Goal: Information Seeking & Learning: Learn about a topic

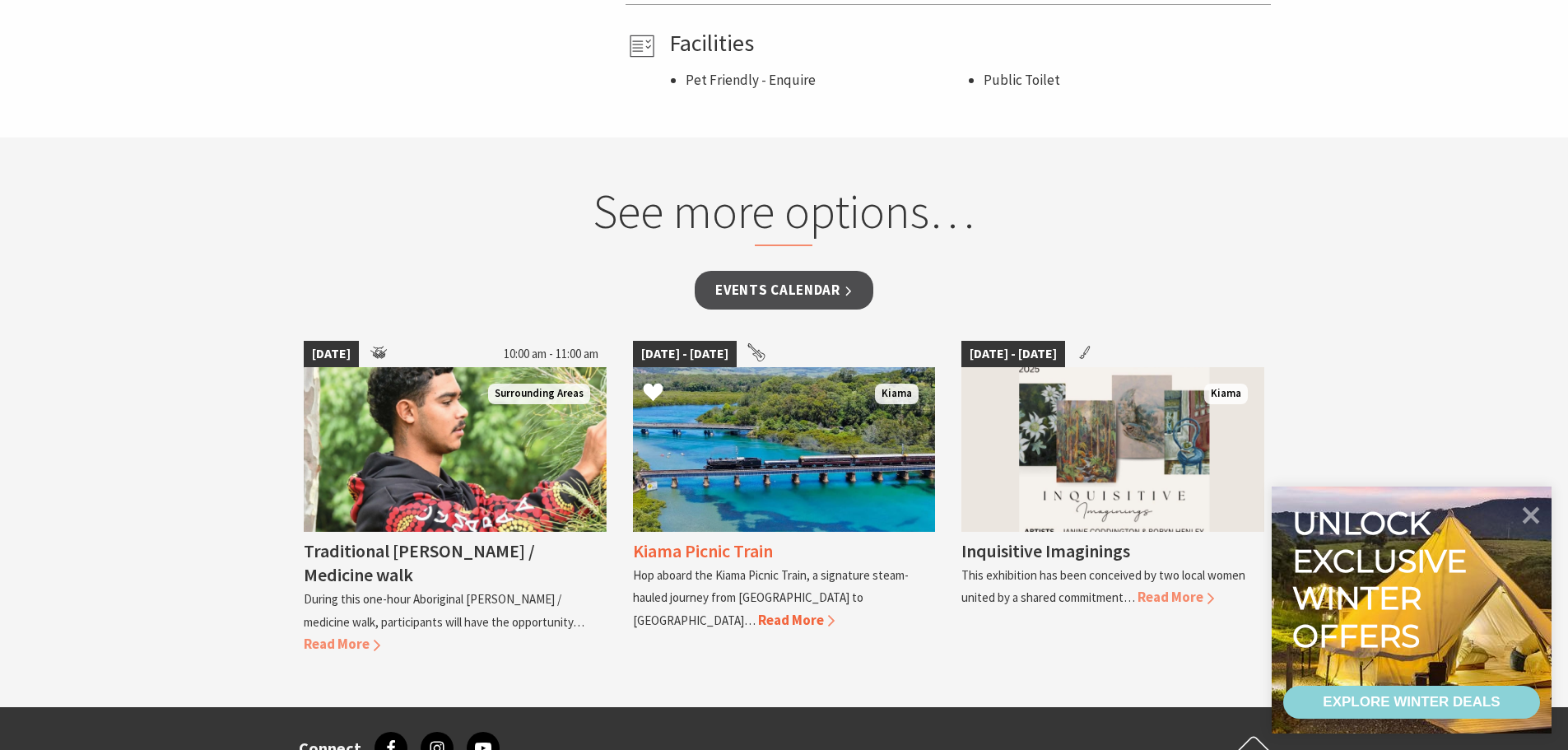
scroll to position [1236, 0]
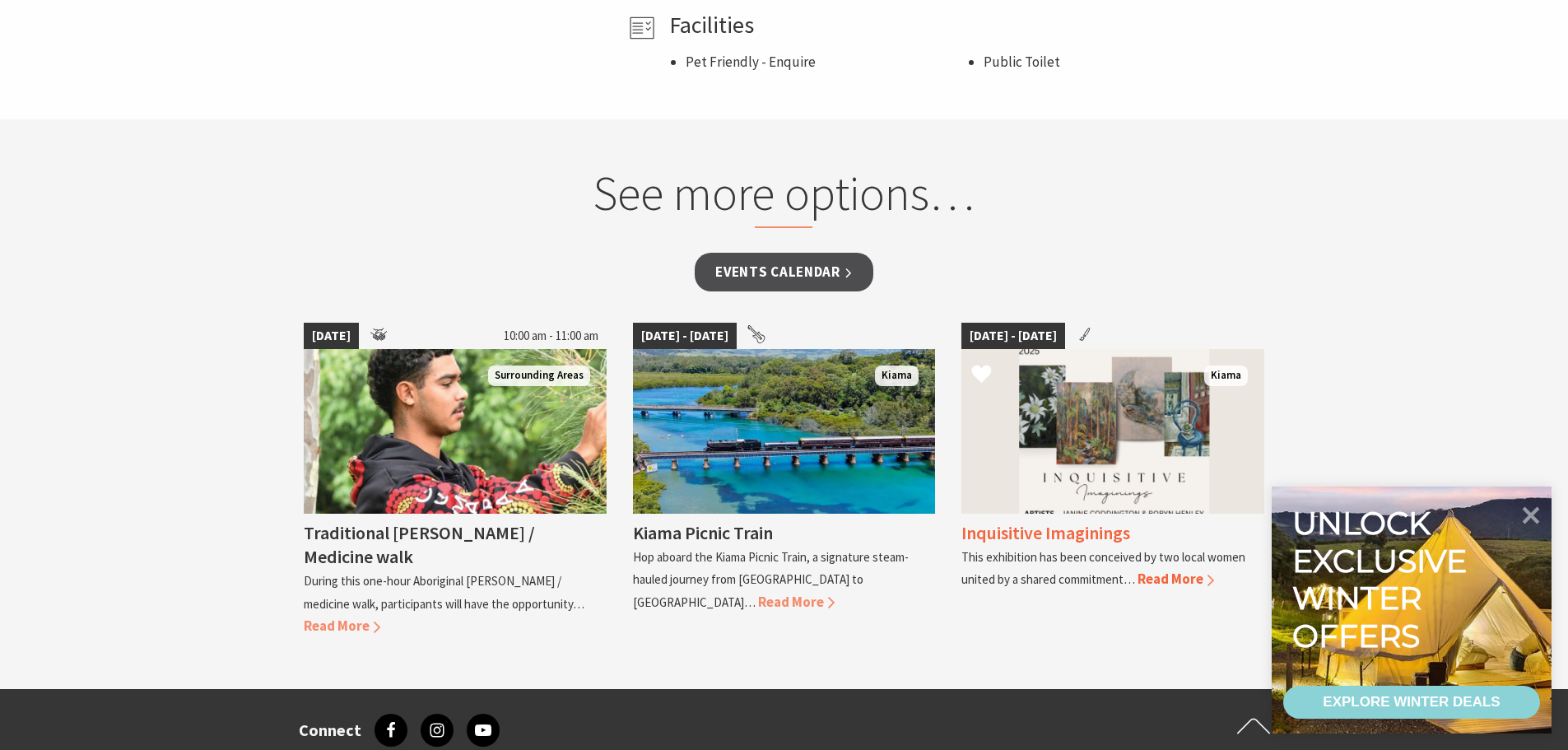
click at [1115, 533] on h4 "Inquisitive Imaginings" at bounding box center [1045, 532] width 169 height 23
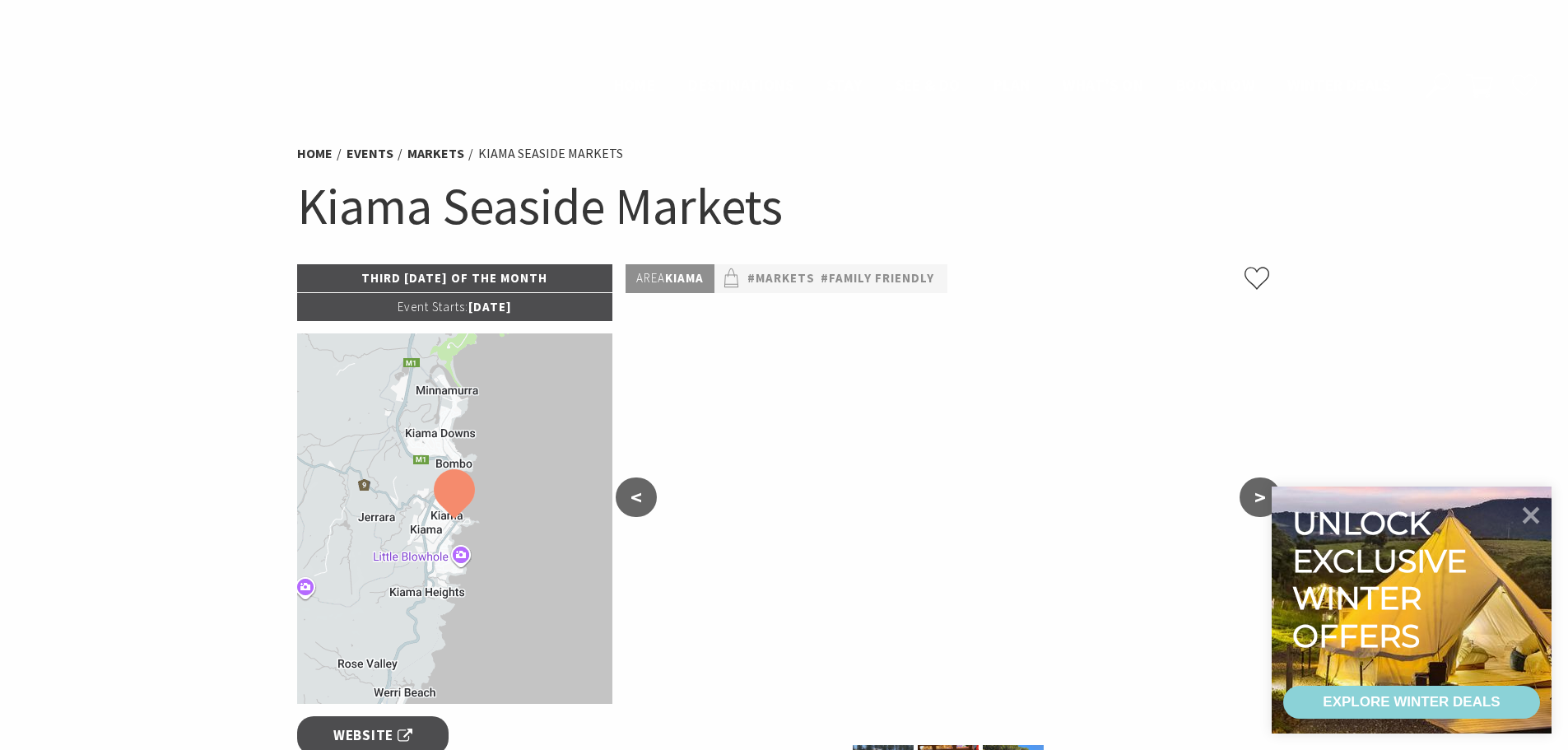
scroll to position [1236, 0]
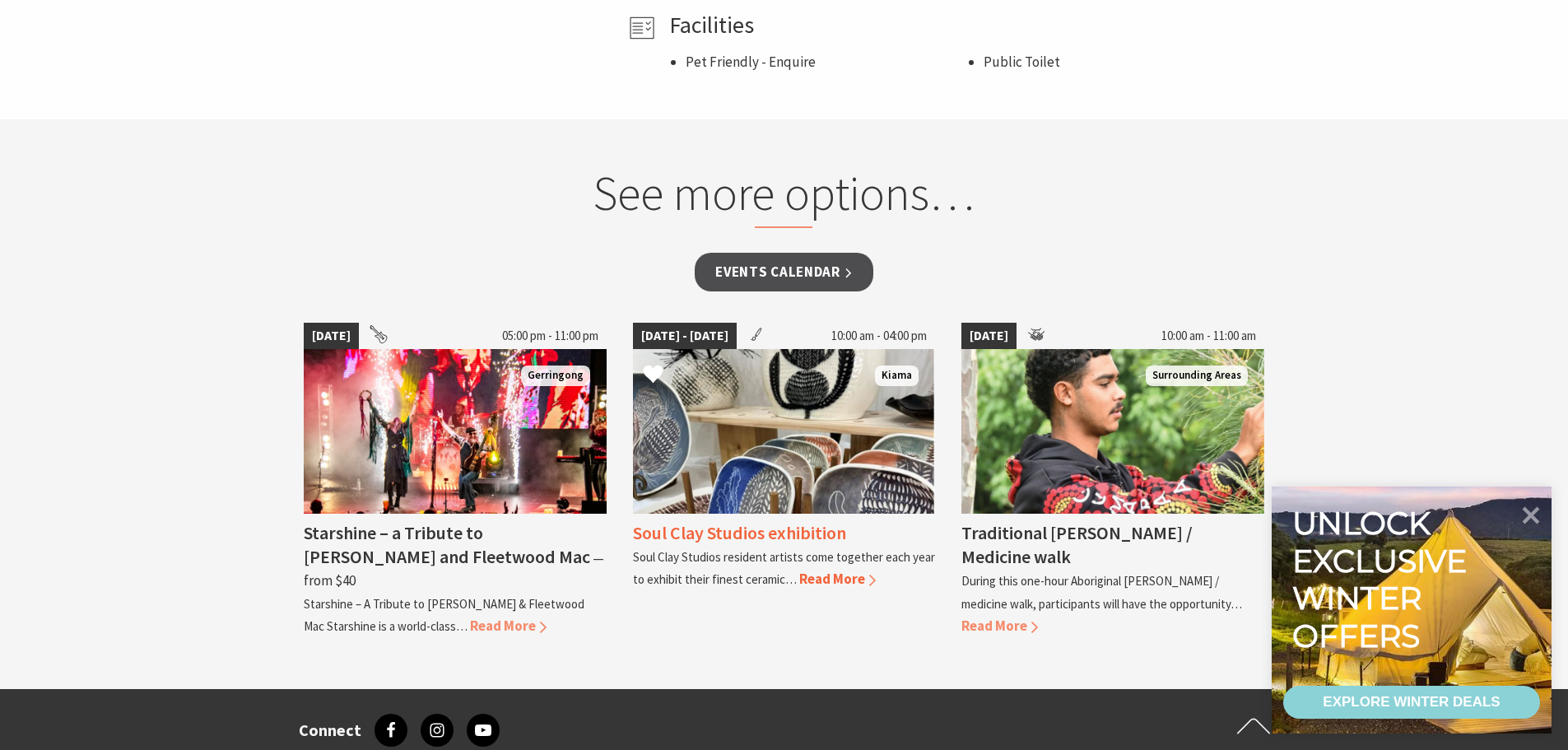
click at [816, 579] on span "Read More" at bounding box center [837, 579] width 77 height 18
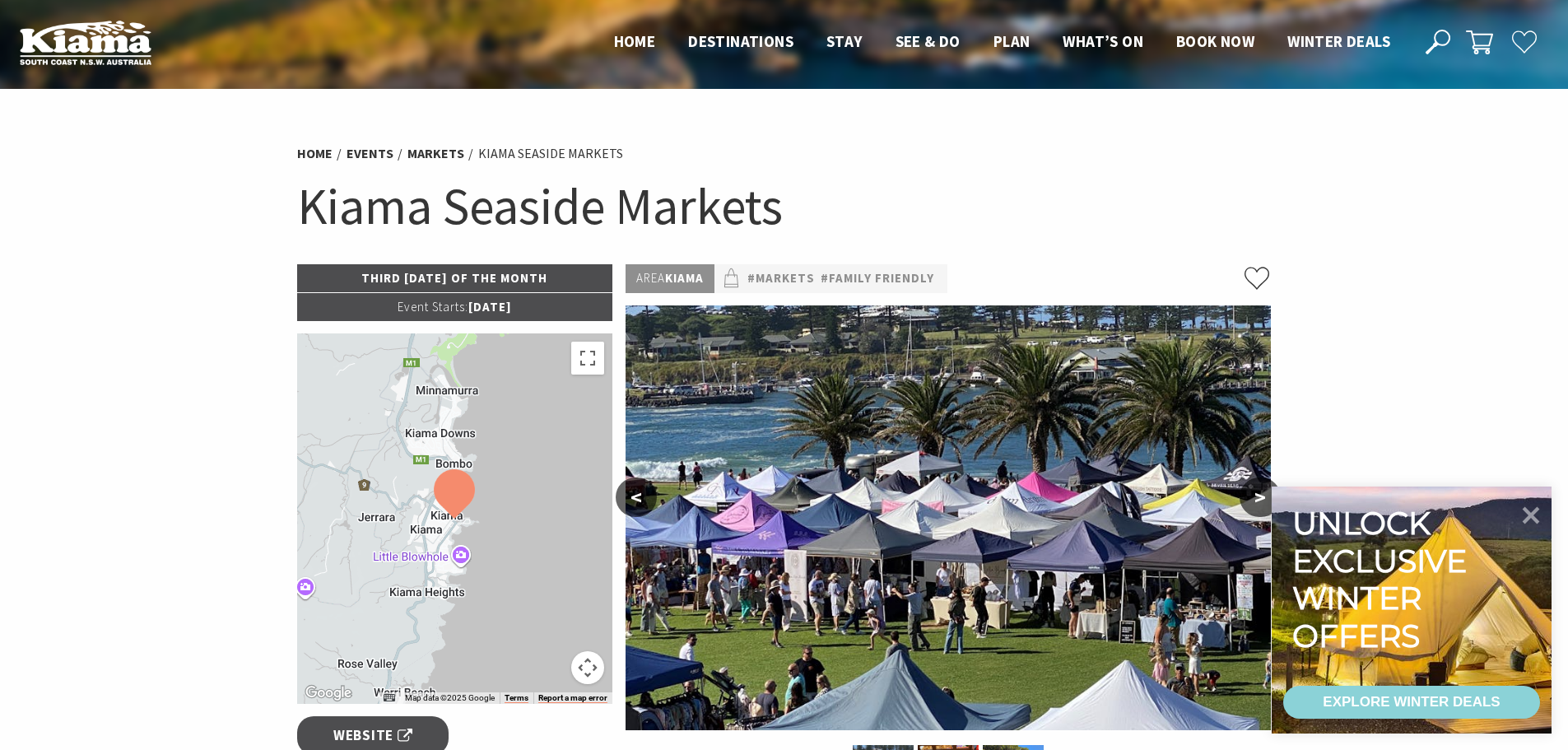
click at [1031, 183] on h1 "Kiama Seaside Markets" at bounding box center [784, 206] width 975 height 67
